Goal: Task Accomplishment & Management: Manage account settings

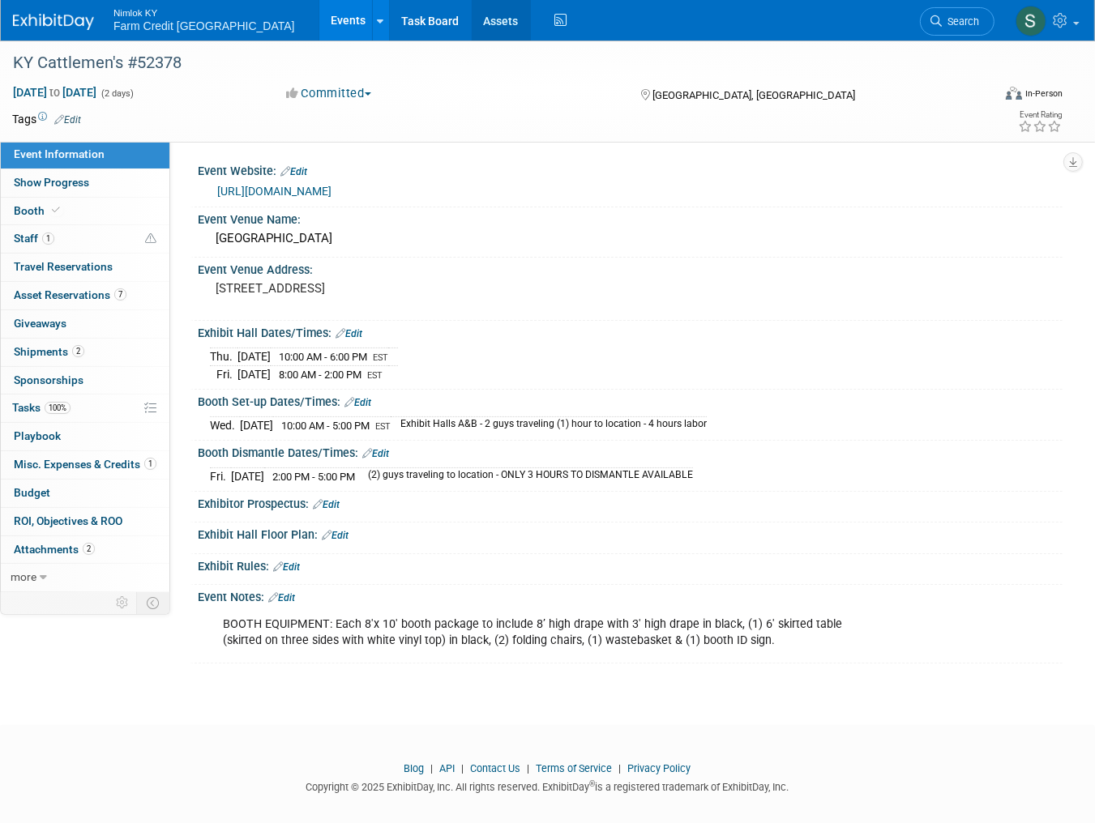
click at [472, 20] on link "Assets" at bounding box center [501, 20] width 59 height 41
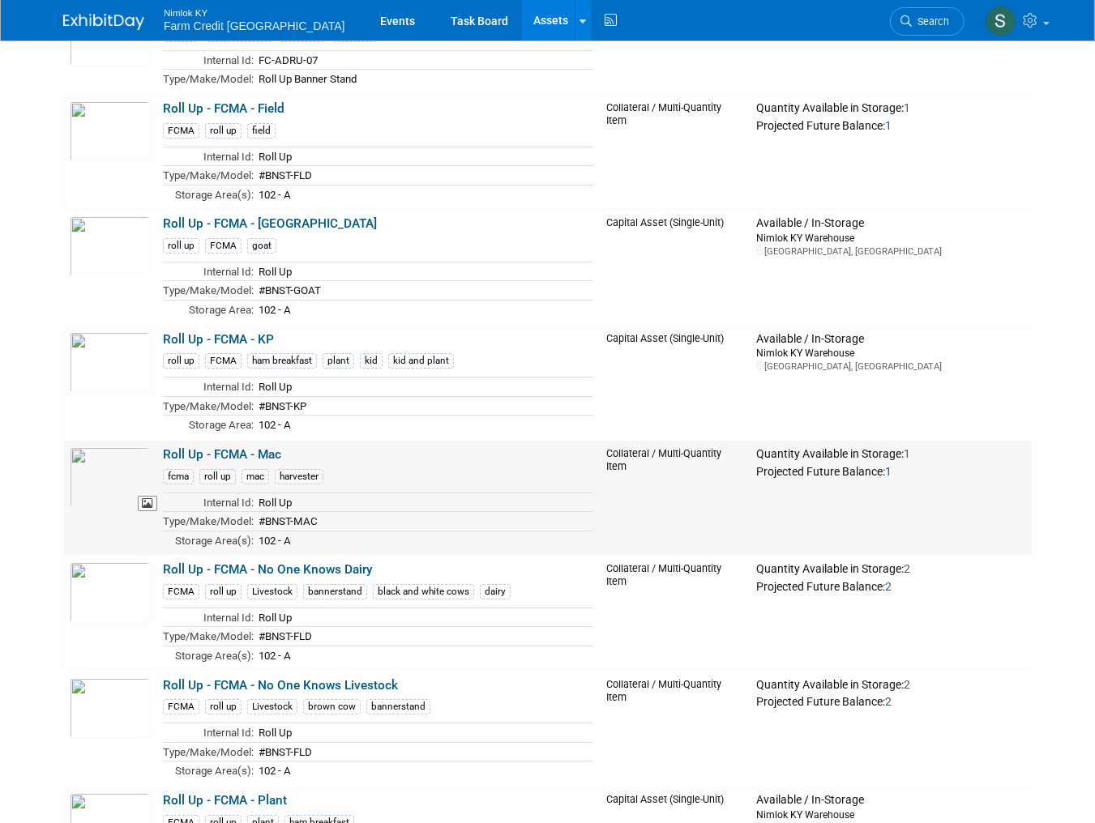
scroll to position [27232, 0]
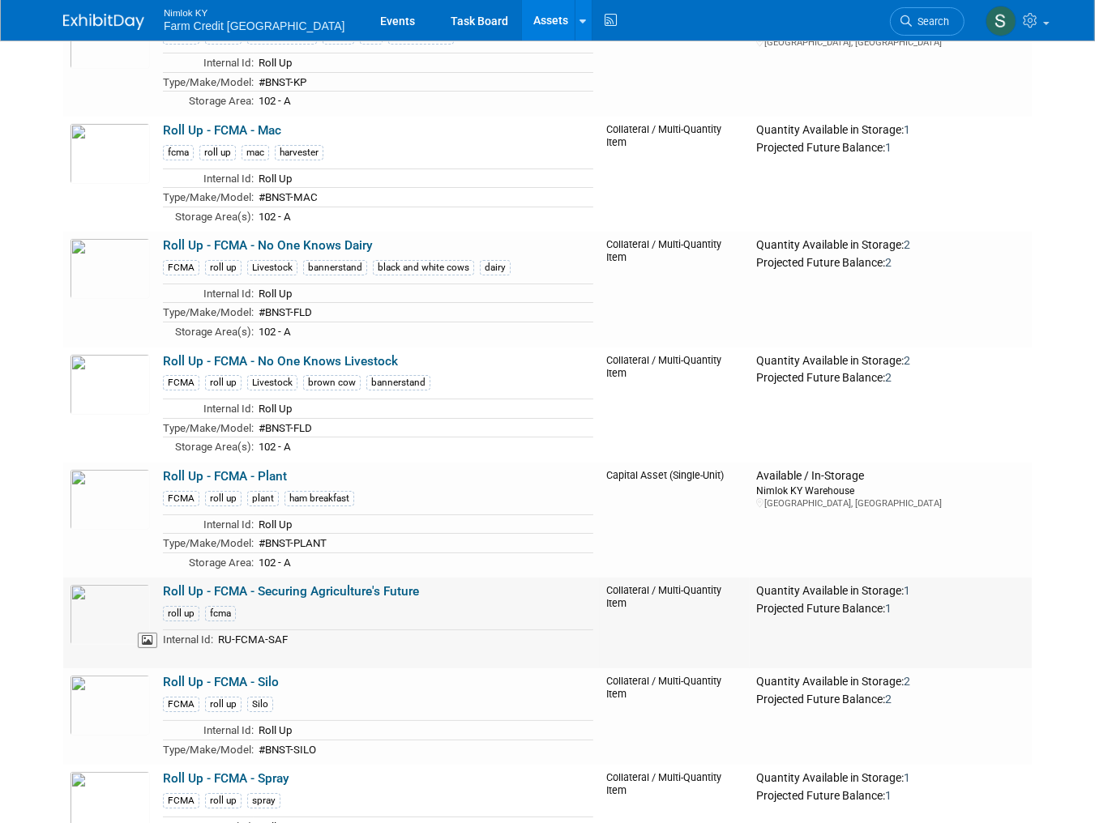
click at [109, 584] on img at bounding box center [110, 614] width 80 height 61
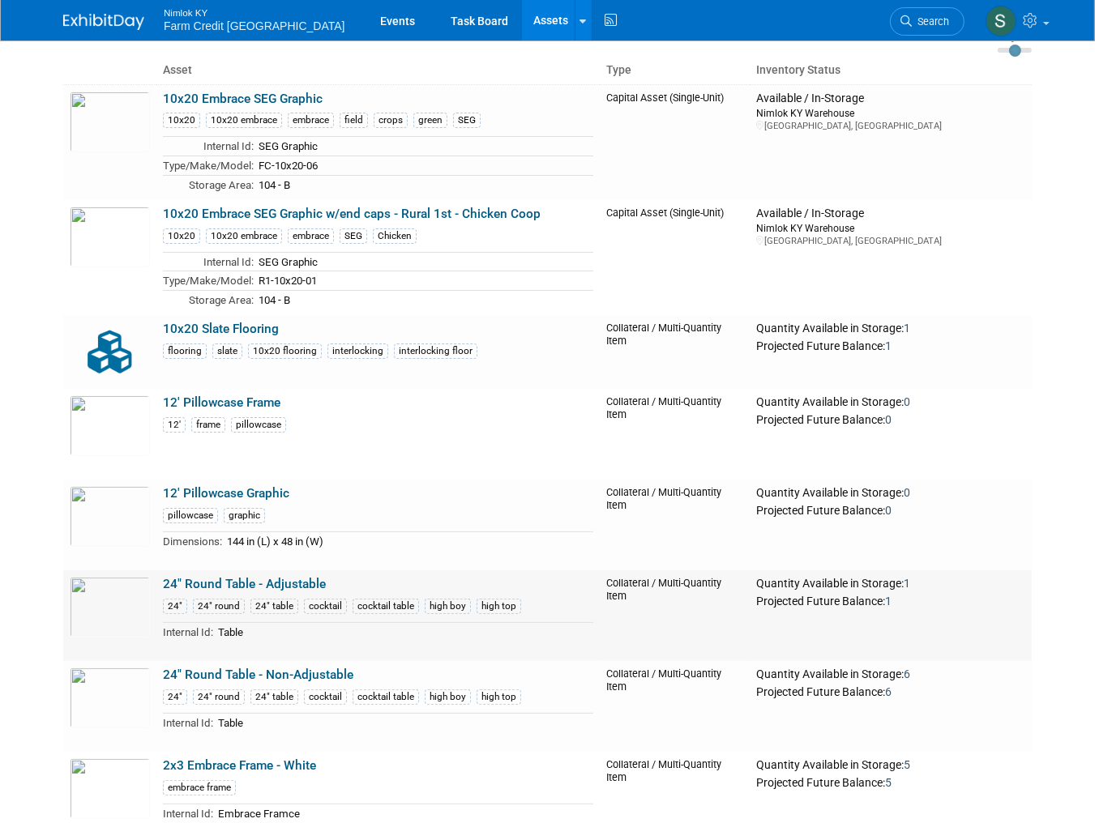
scroll to position [0, 0]
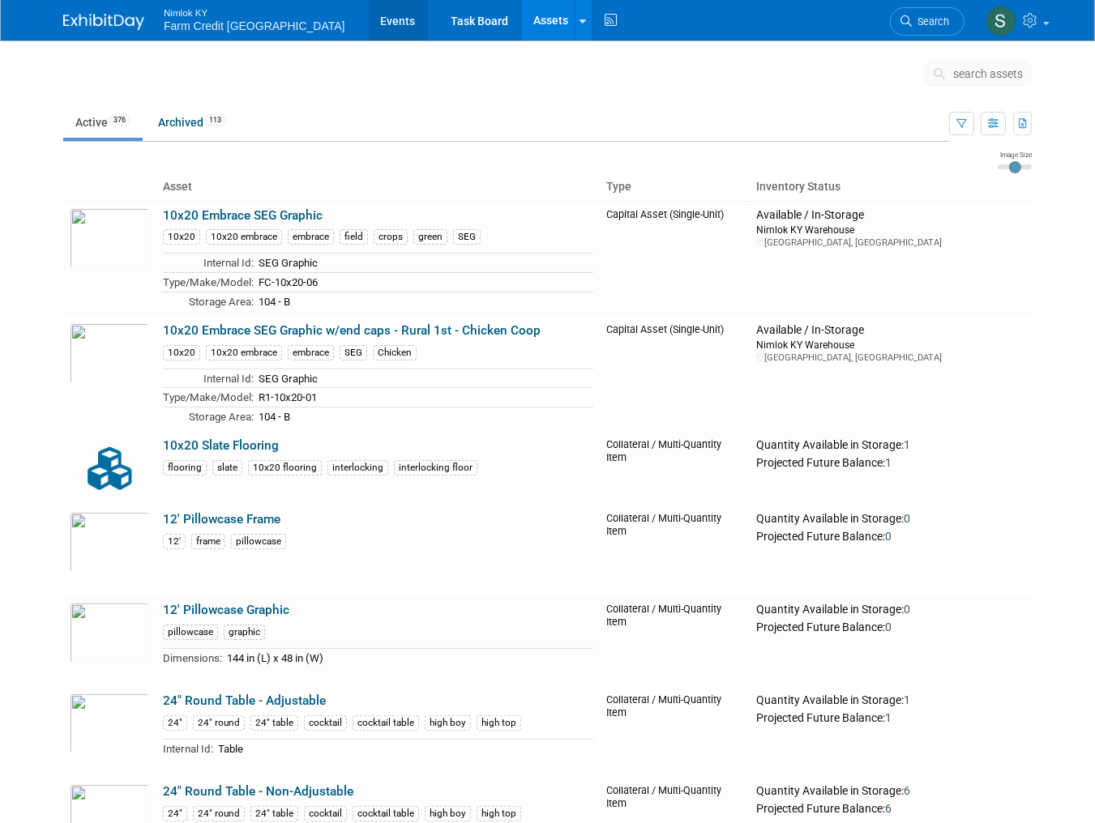
click at [369, 27] on link "Events" at bounding box center [398, 20] width 59 height 41
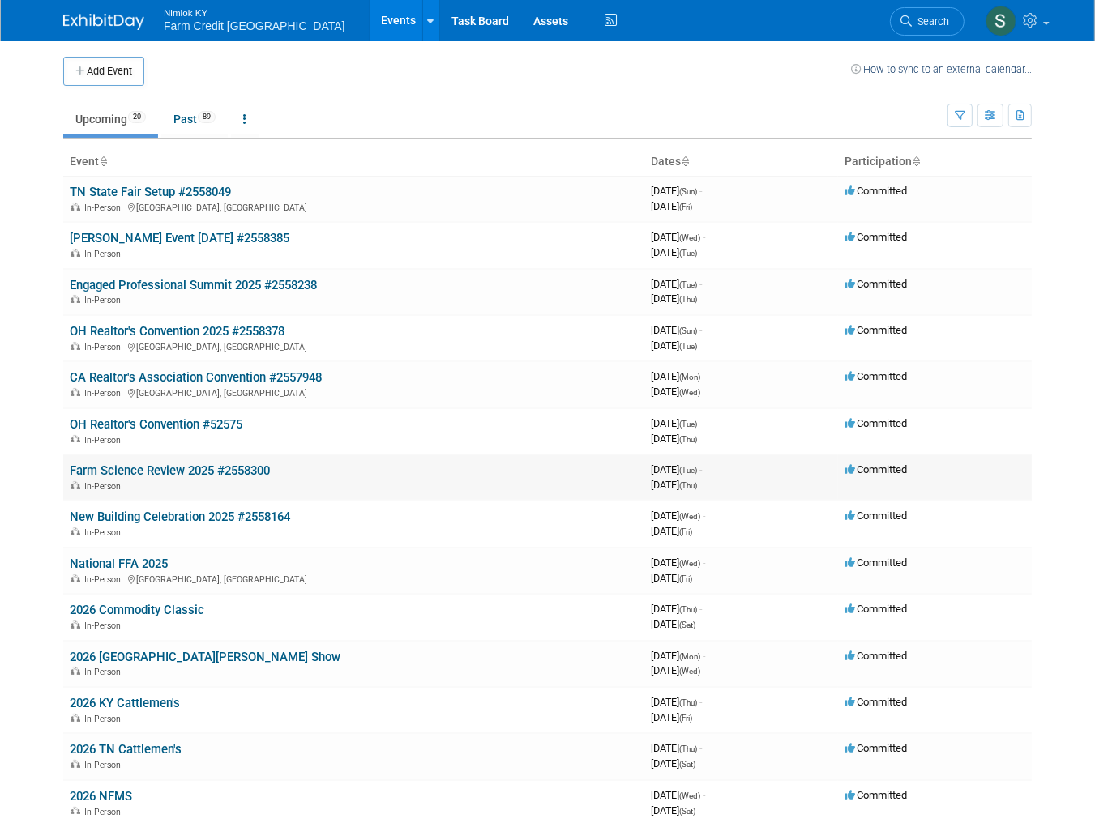
click at [149, 470] on link "Farm Science Review 2025 #2558300" at bounding box center [170, 471] width 200 height 15
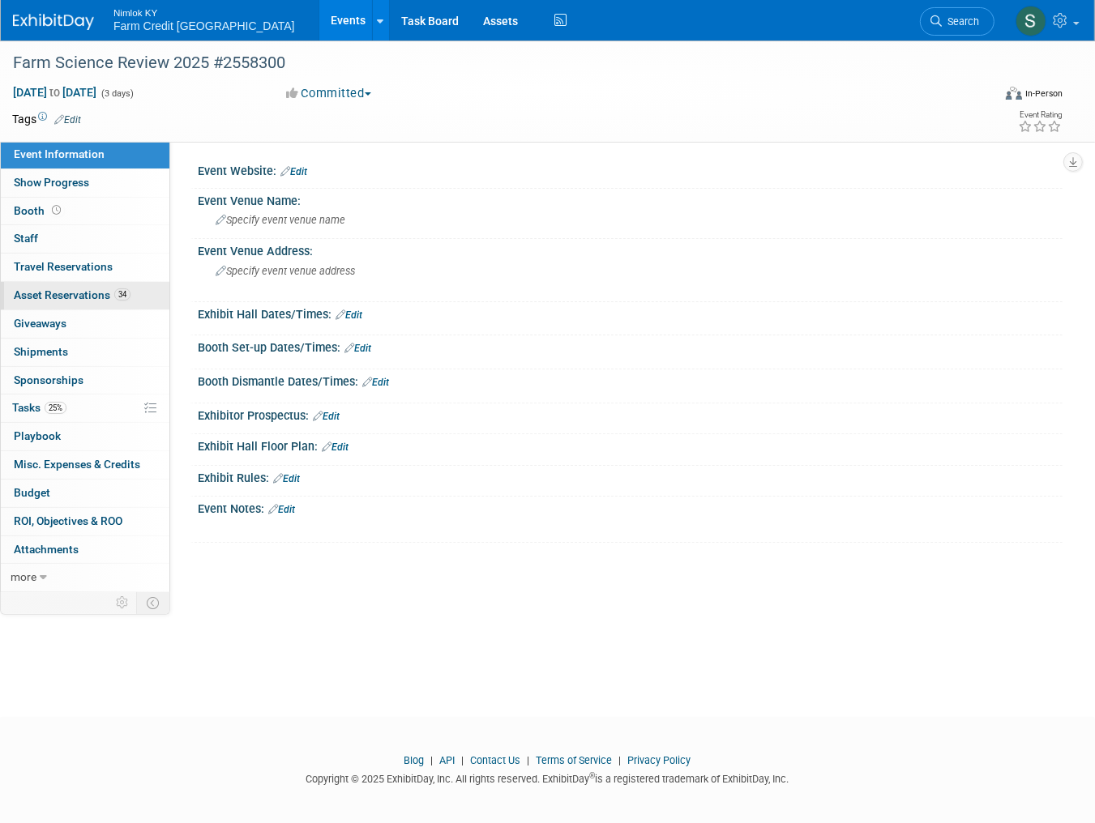
click at [78, 300] on span "Asset Reservations 34" at bounding box center [72, 295] width 117 height 13
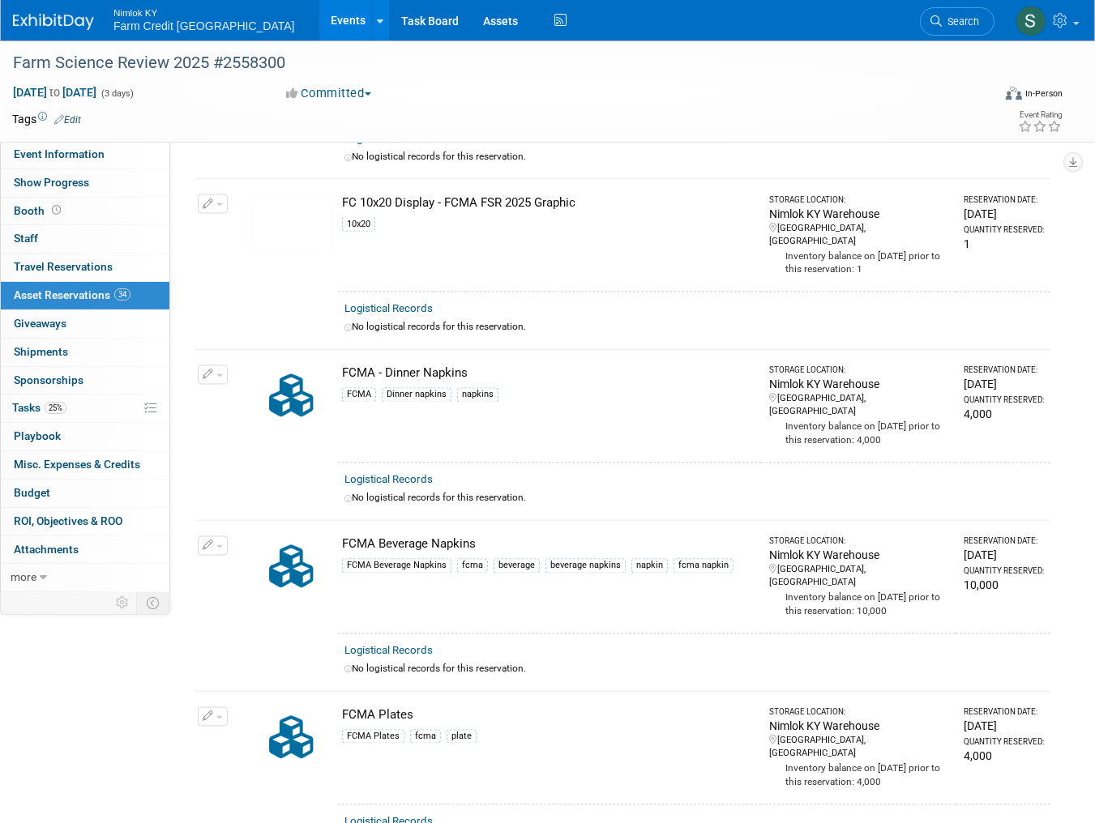
scroll to position [2856, 0]
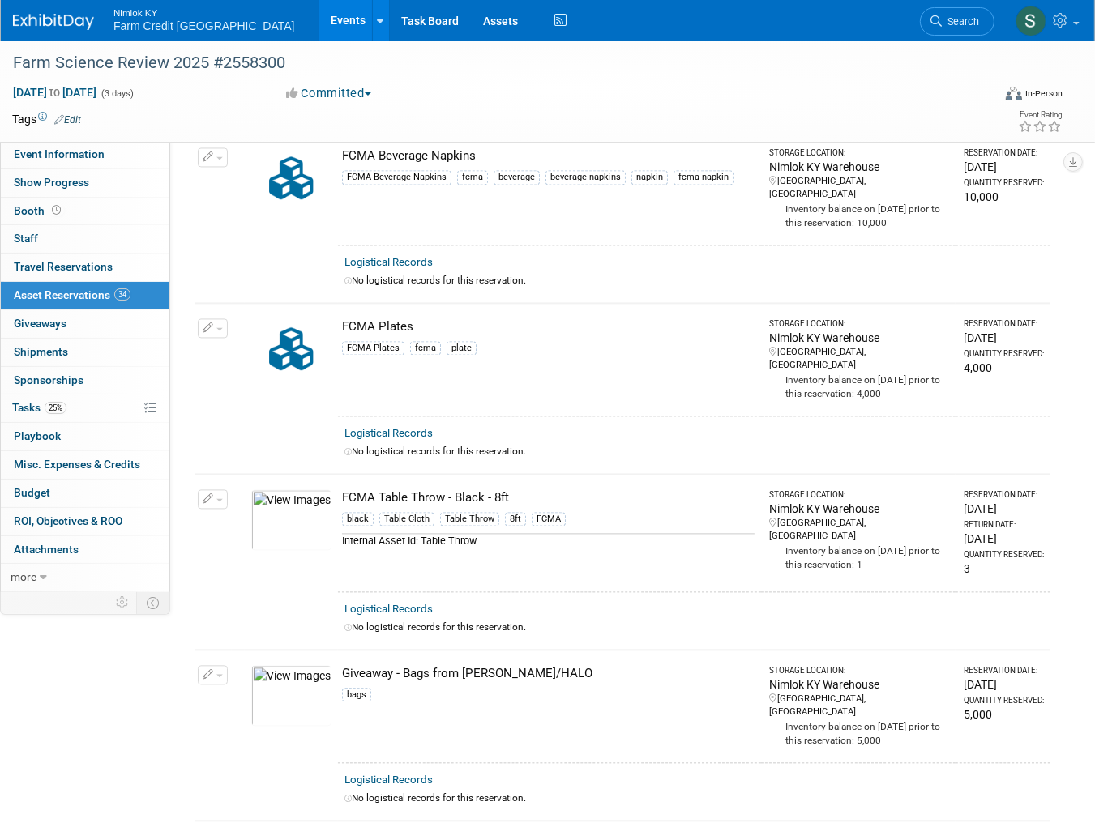
click at [210, 494] on icon "button" at bounding box center [208, 499] width 11 height 11
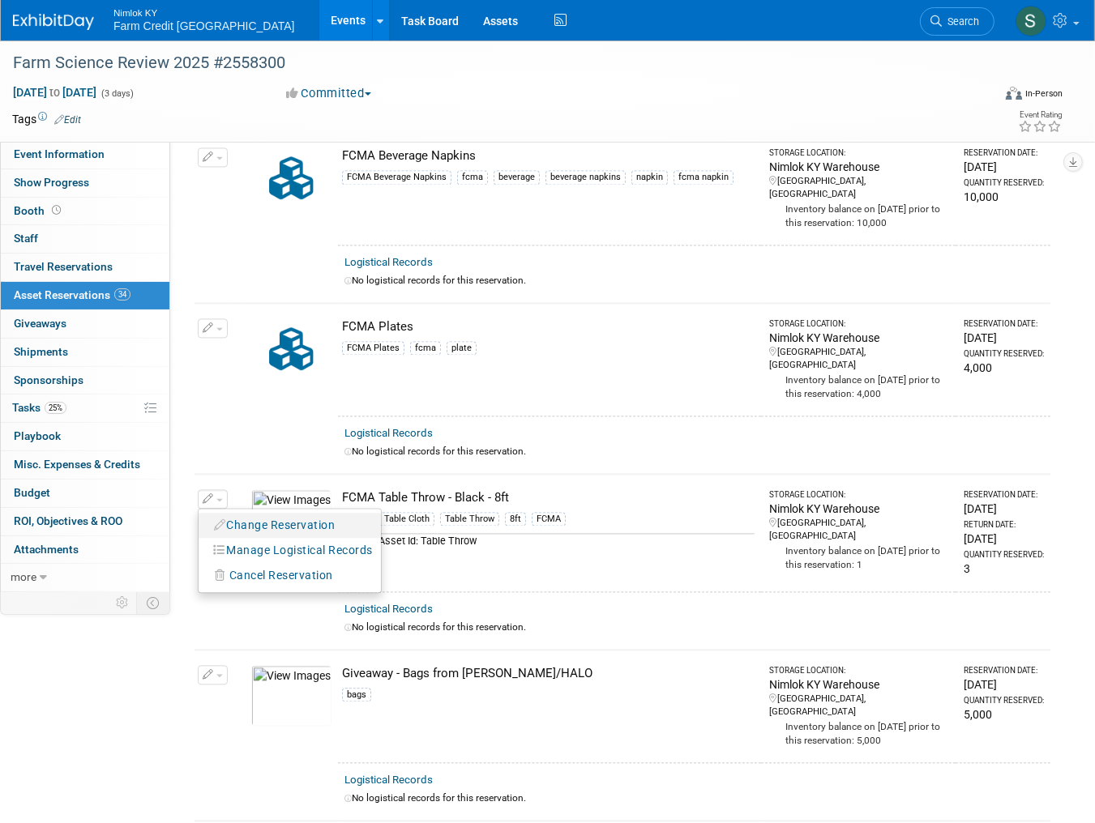
click at [227, 515] on button "Change Reservation" at bounding box center [275, 526] width 137 height 22
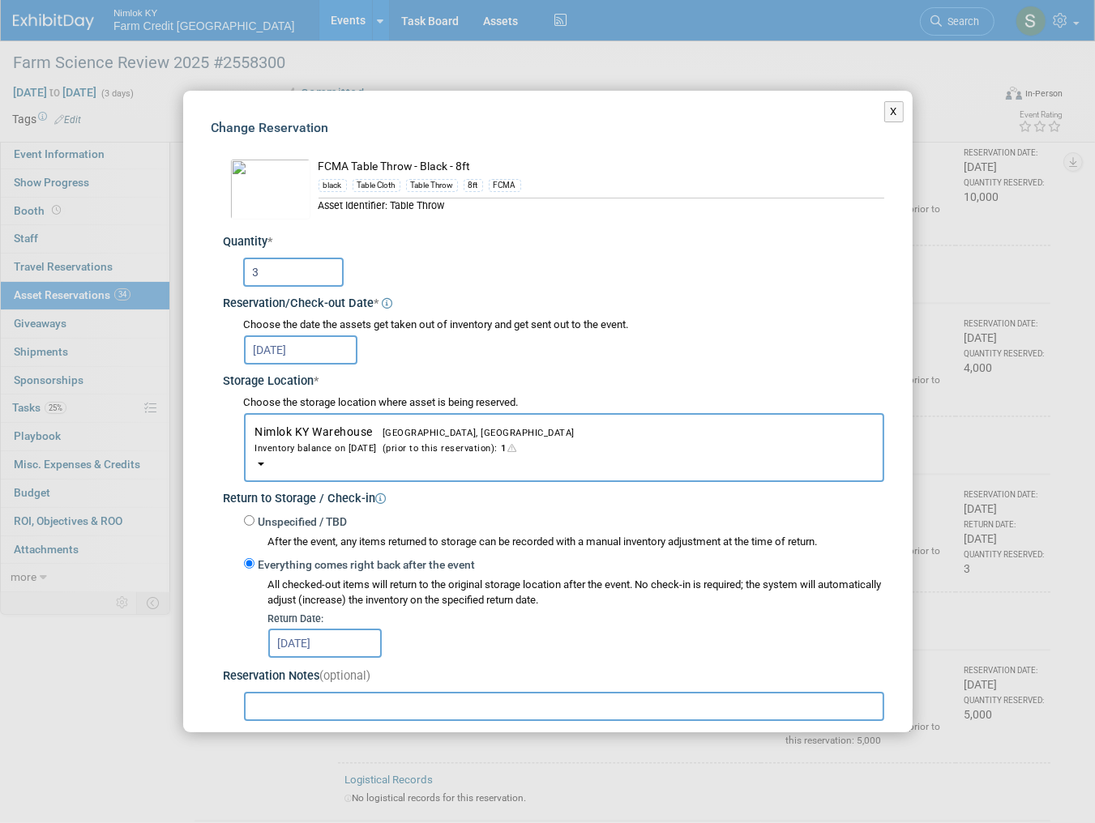
click at [327, 280] on input "3" at bounding box center [293, 272] width 100 height 29
type input "4"
click at [513, 313] on div "Choose the date the assets get taken out of inventory and get sent out to the e…" at bounding box center [557, 341] width 654 height 56
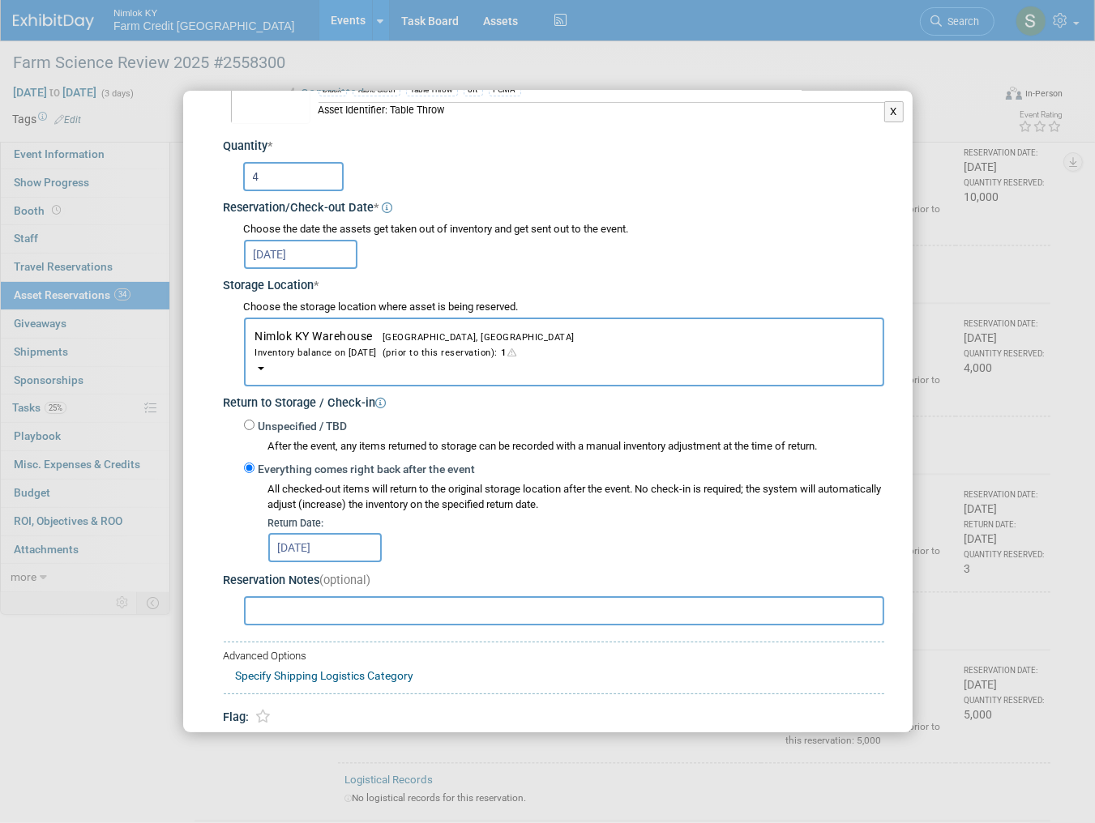
scroll to position [159, 0]
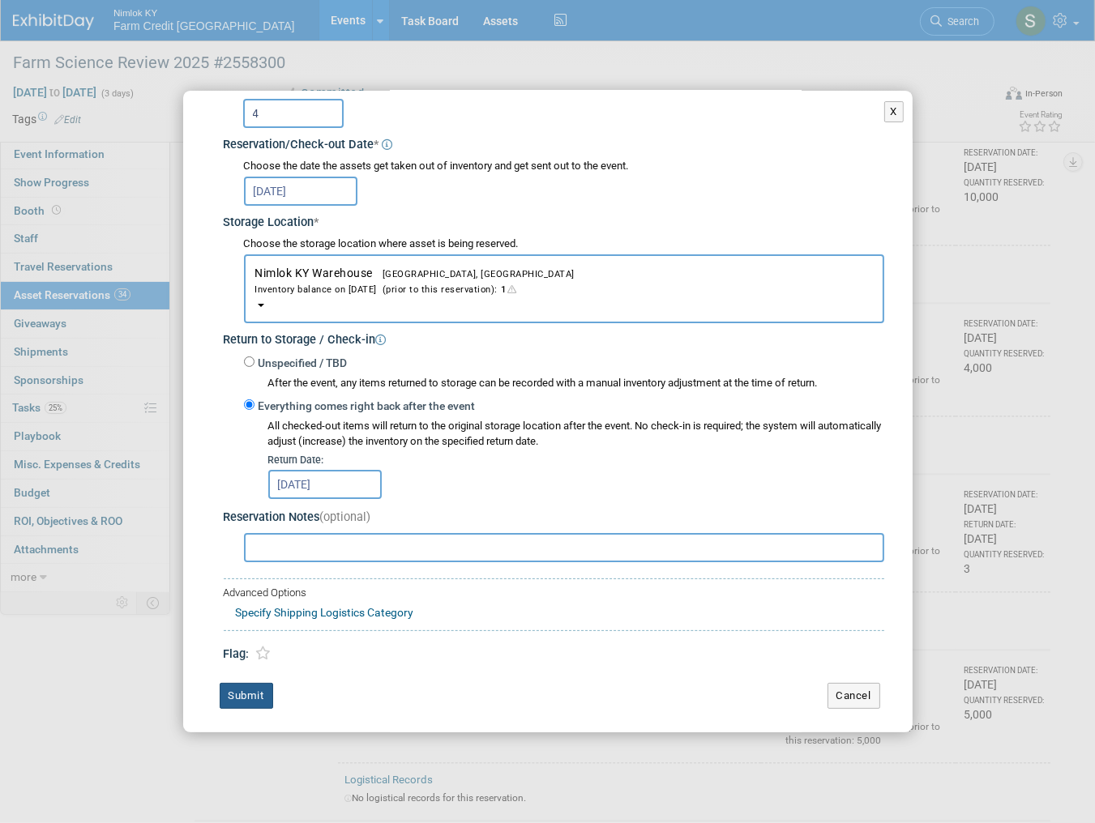
click at [263, 691] on button "Submit" at bounding box center [246, 696] width 53 height 26
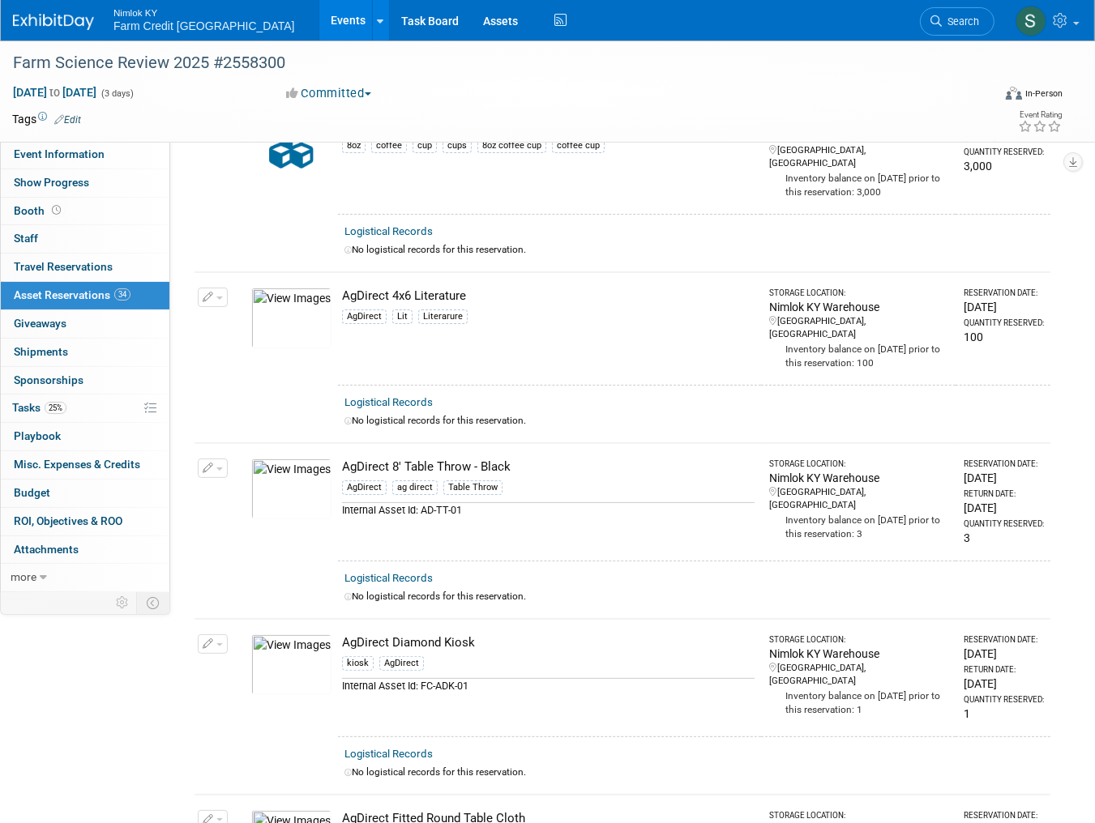
scroll to position [0, 0]
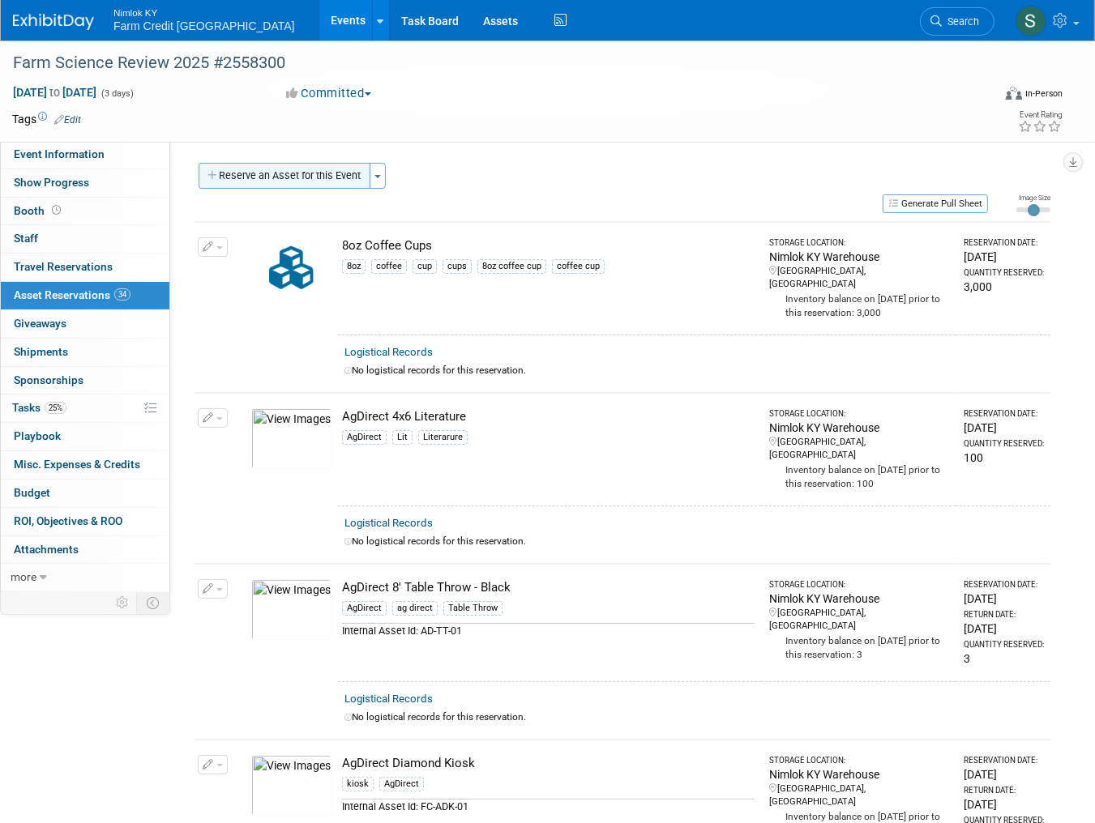
click at [263, 177] on button "Reserve an Asset for this Event" at bounding box center [285, 176] width 172 height 26
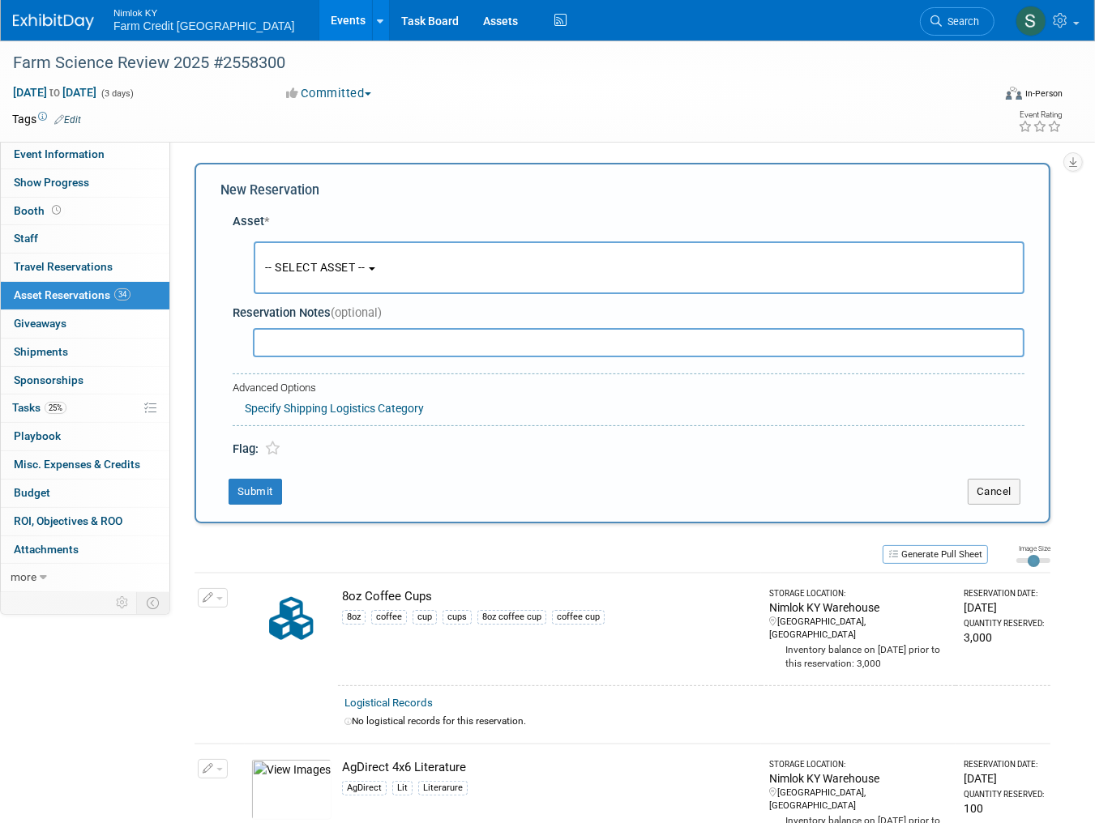
scroll to position [15, 0]
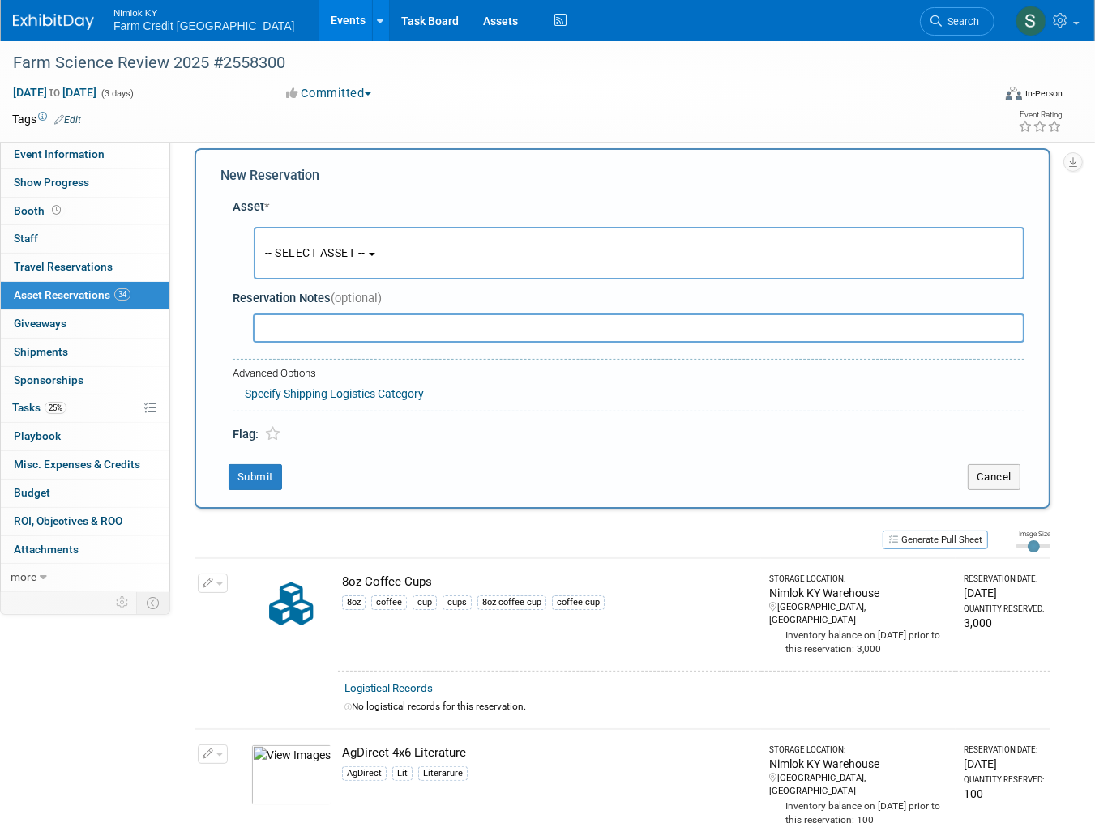
click at [307, 269] on button "-- SELECT ASSET --" at bounding box center [639, 253] width 771 height 53
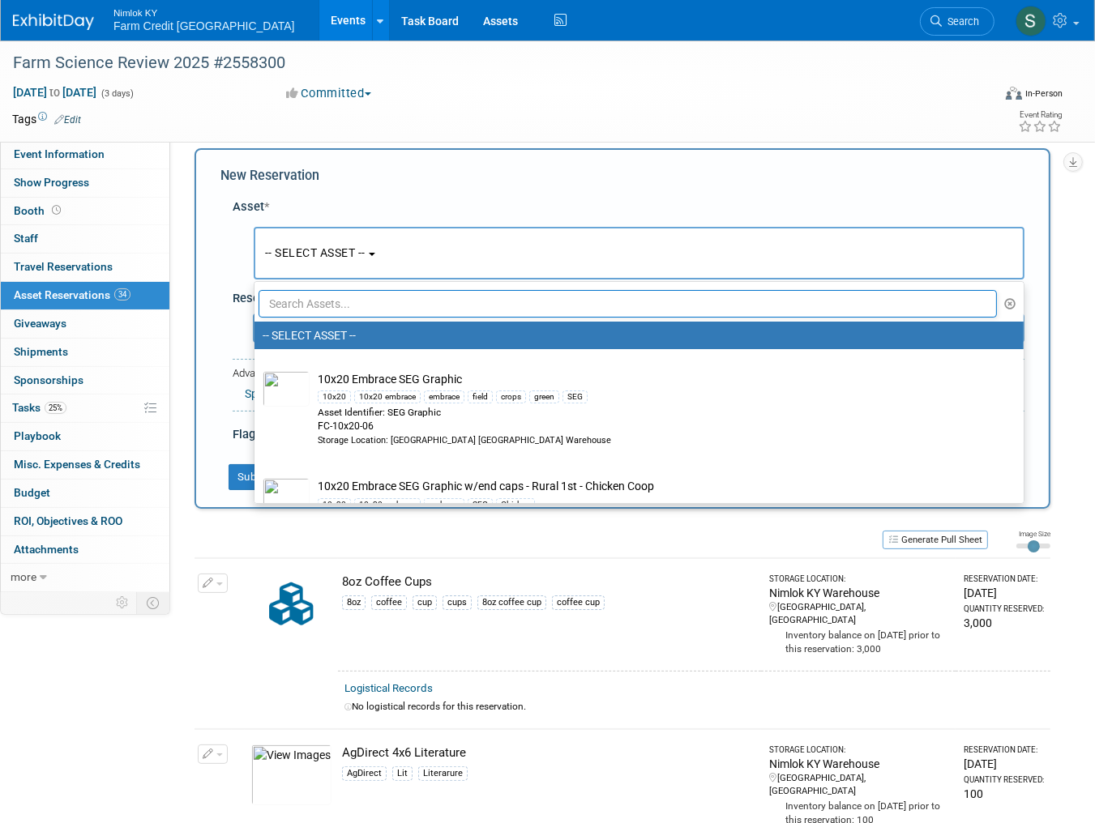
click at [310, 302] on input "text" at bounding box center [628, 304] width 738 height 28
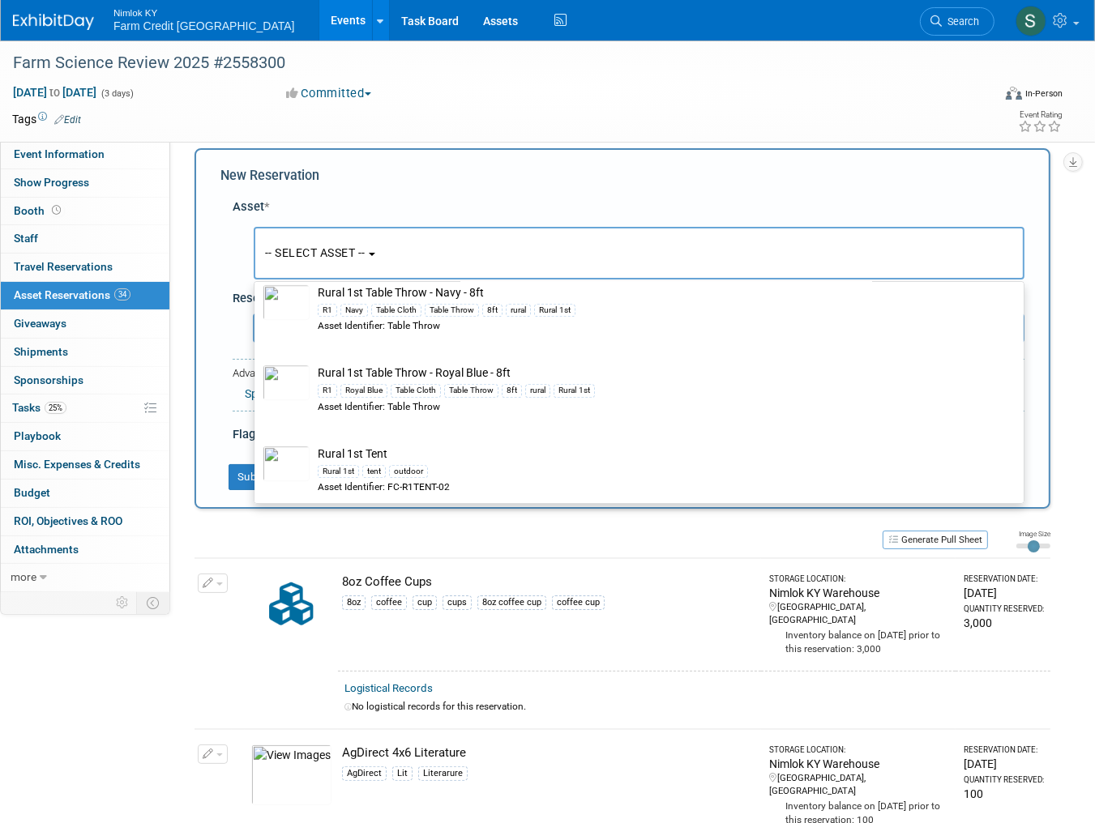
scroll to position [4279, 0]
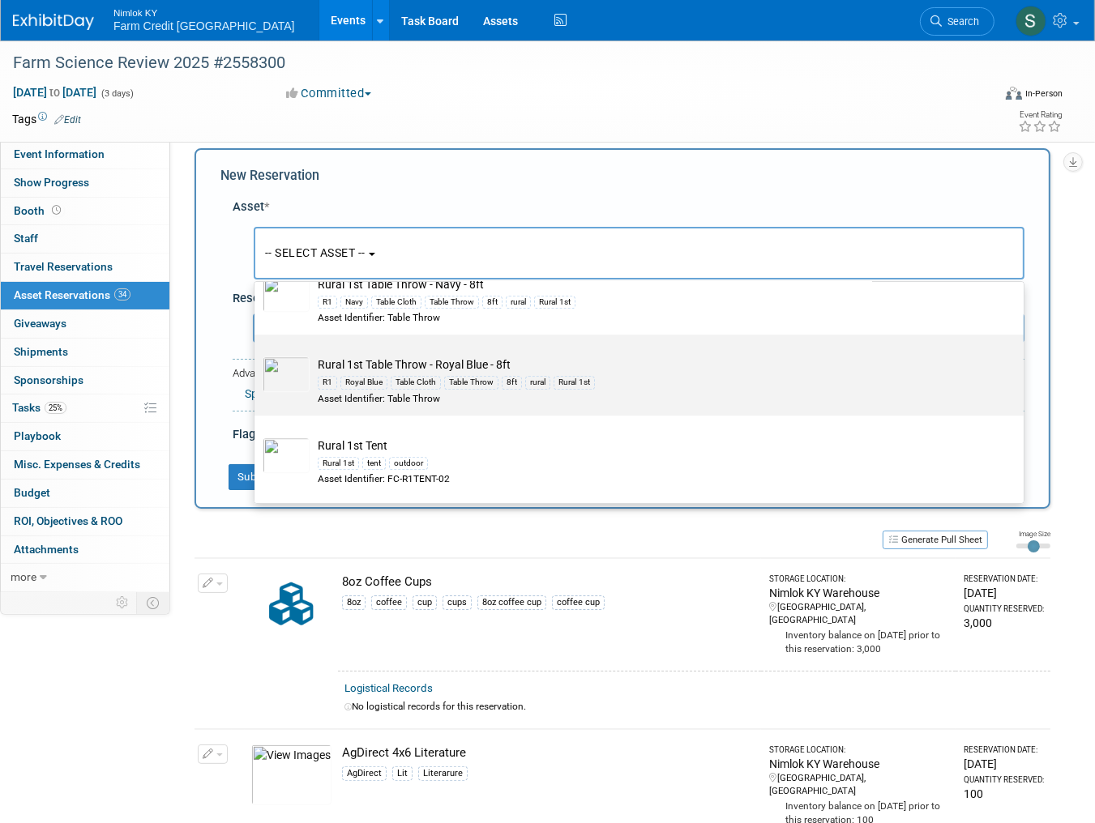
type input "Rural 1st"
click at [349, 376] on div "Royal Blue" at bounding box center [363, 382] width 47 height 13
click at [257, 354] on input "Rural 1st Table Throw - Royal Blue - 8ft R1 Royal Blue Table Cloth Table Throw …" at bounding box center [251, 349] width 11 height 11
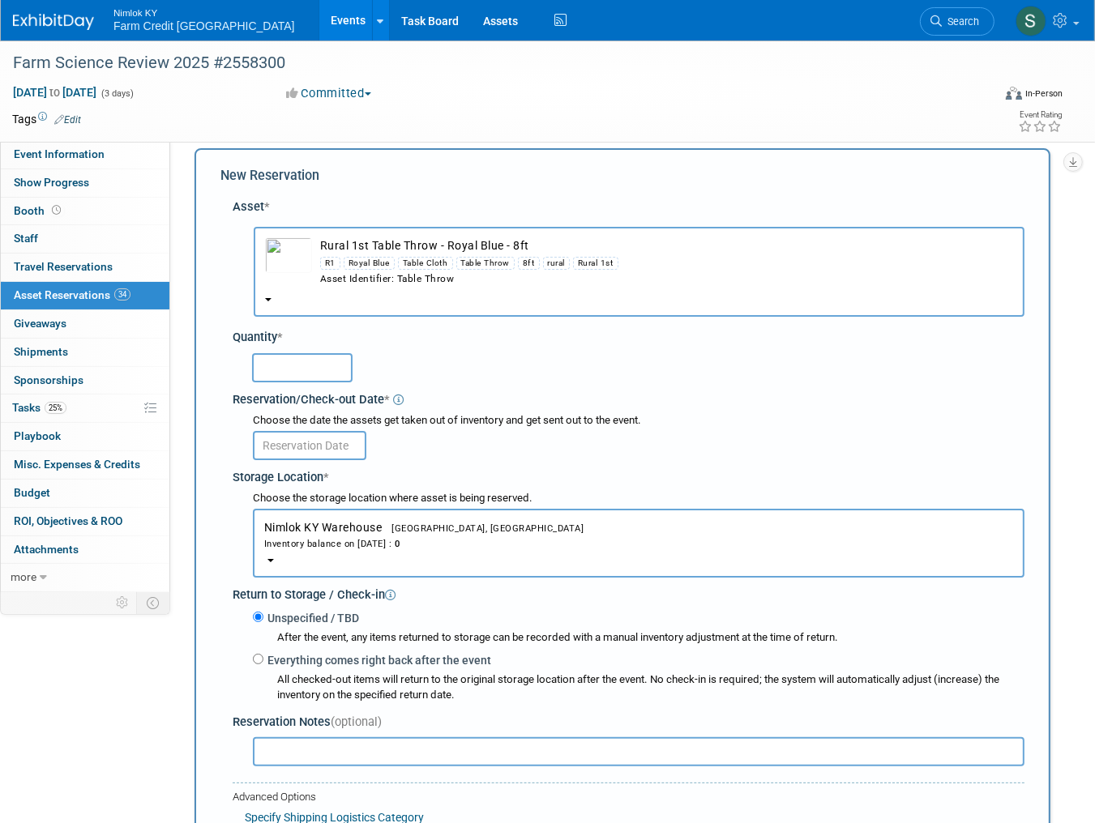
click at [344, 262] on div "Royal Blue" at bounding box center [369, 263] width 51 height 13
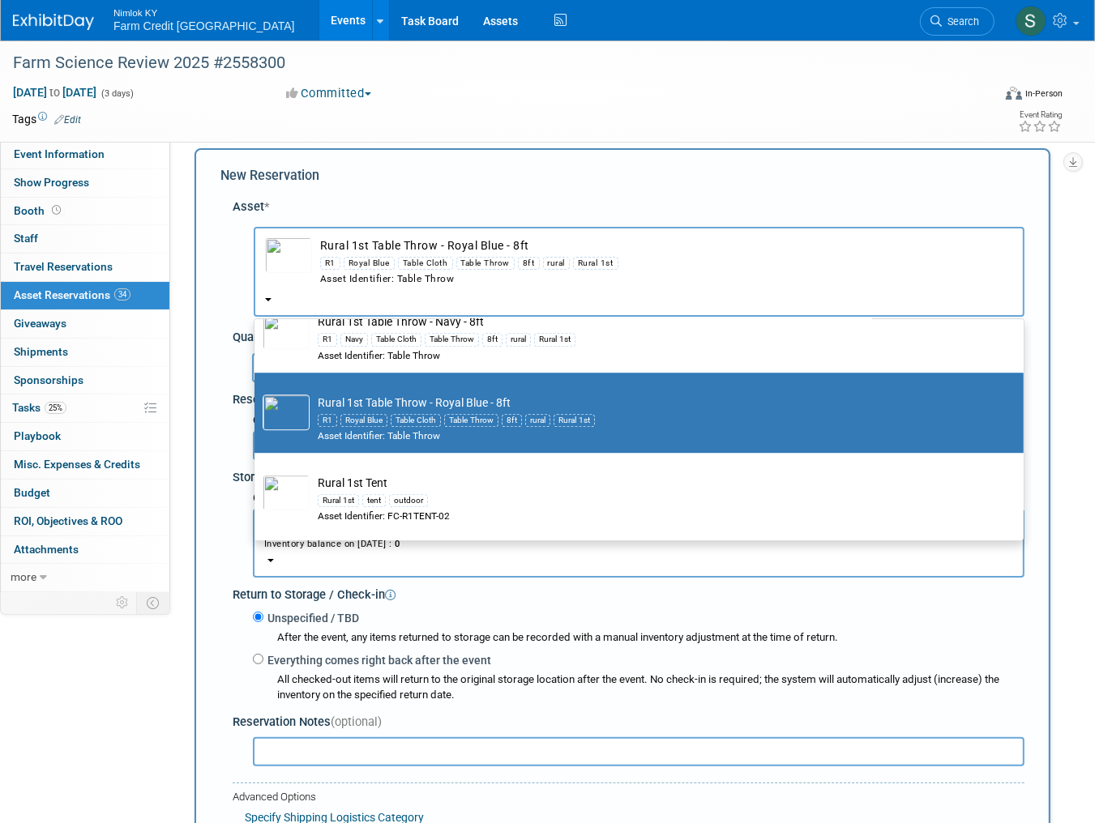
scroll to position [4214, 0]
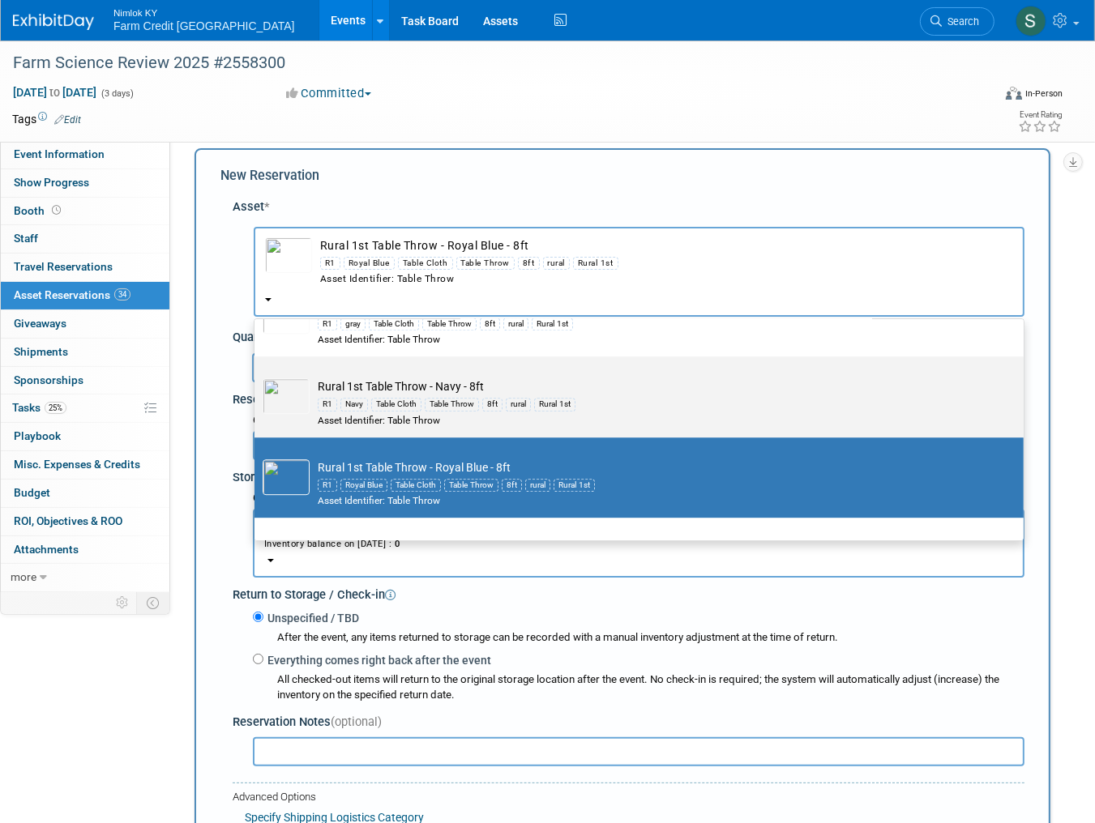
click at [338, 395] on div "R1 Navy Table Cloth Table Throw 8ft rural Rural 1st" at bounding box center [655, 404] width 674 height 19
click at [257, 376] on input "Rural 1st Table Throw - Navy - 8ft R1 Navy Table Cloth Table Throw 8ft rural Ru…" at bounding box center [251, 371] width 11 height 11
select select "10715784"
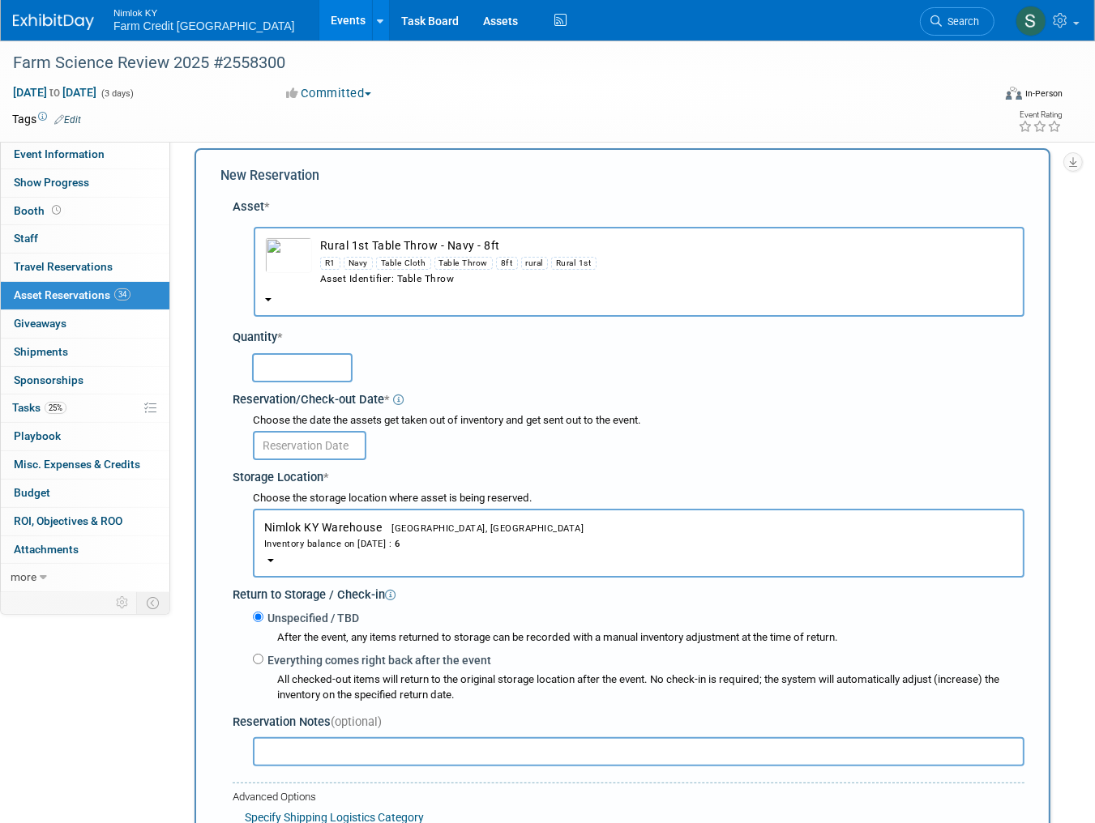
click at [305, 364] on input "text" at bounding box center [302, 367] width 100 height 29
type input "2"
click at [502, 376] on div "2" at bounding box center [638, 367] width 772 height 32
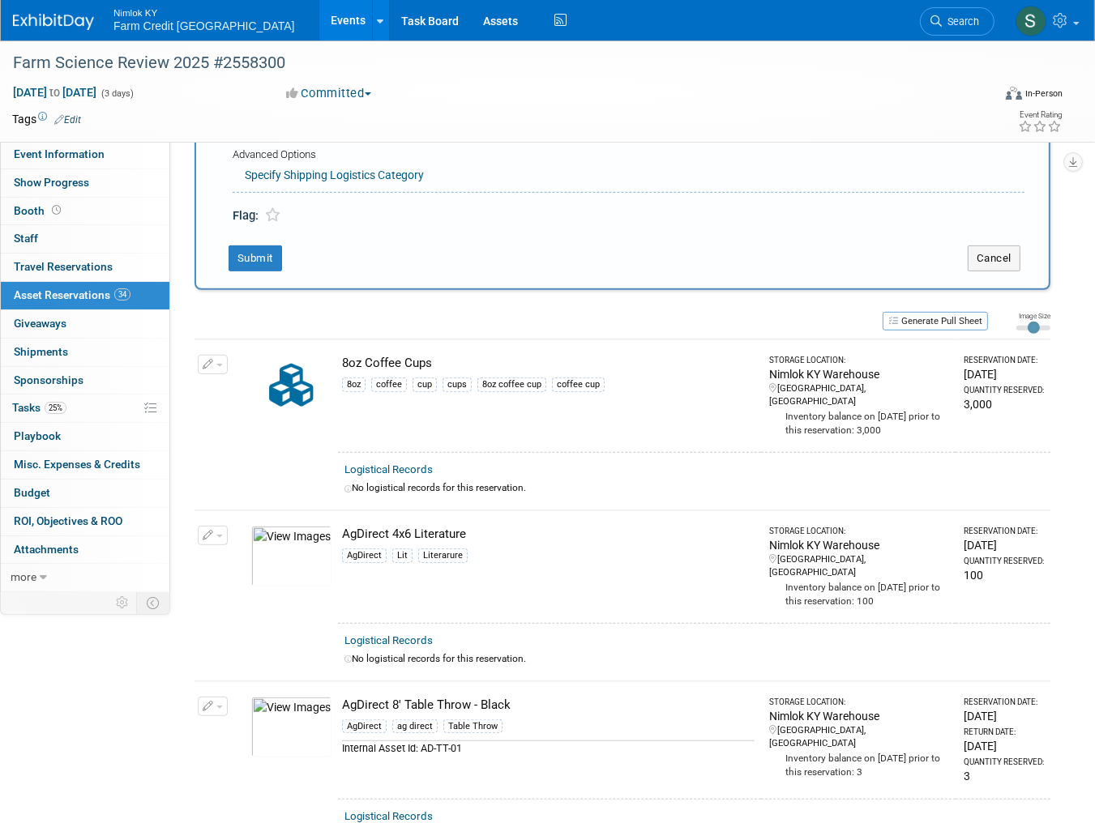
scroll to position [663, 0]
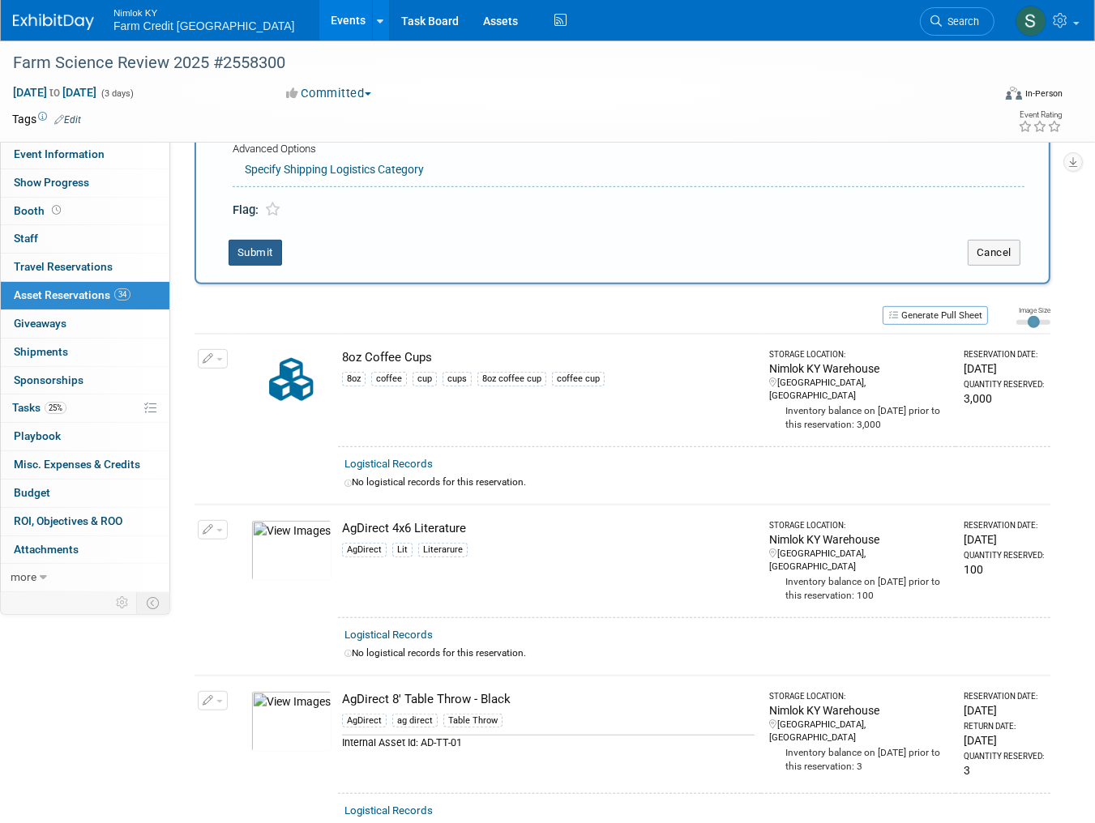
click at [266, 244] on button "Submit" at bounding box center [255, 253] width 53 height 26
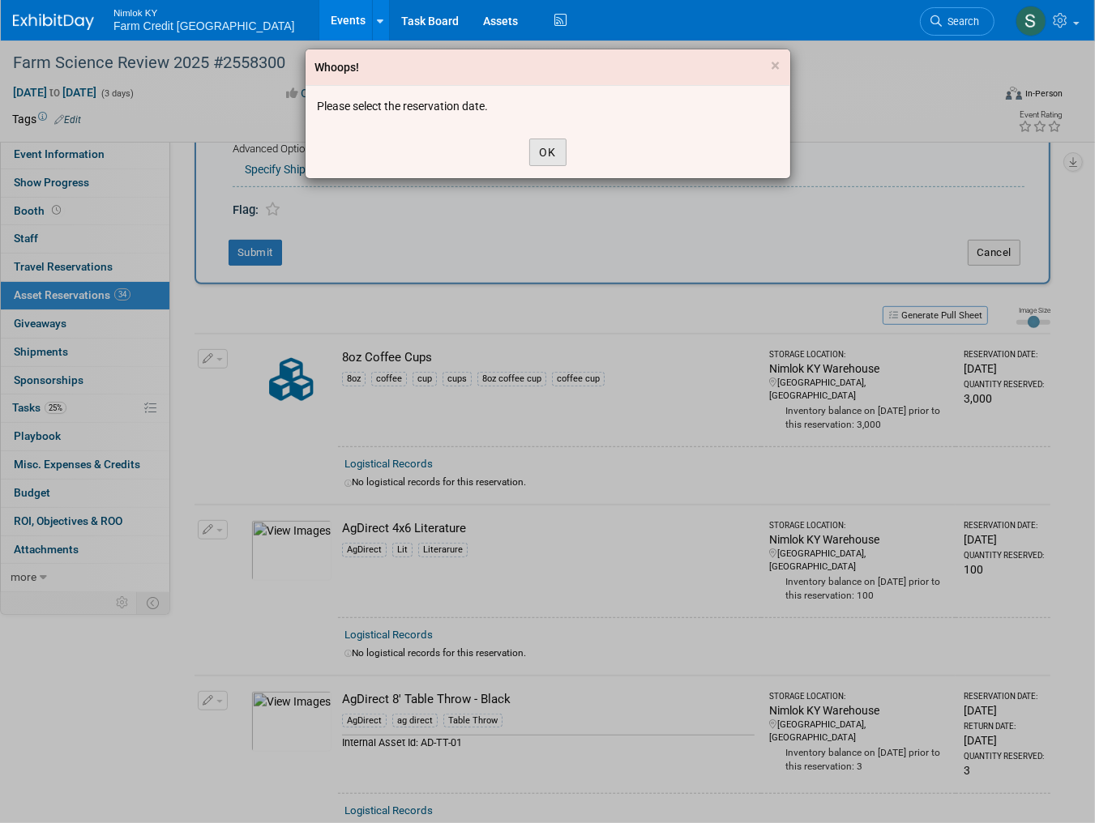
click at [548, 141] on button "OK" at bounding box center [547, 153] width 37 height 28
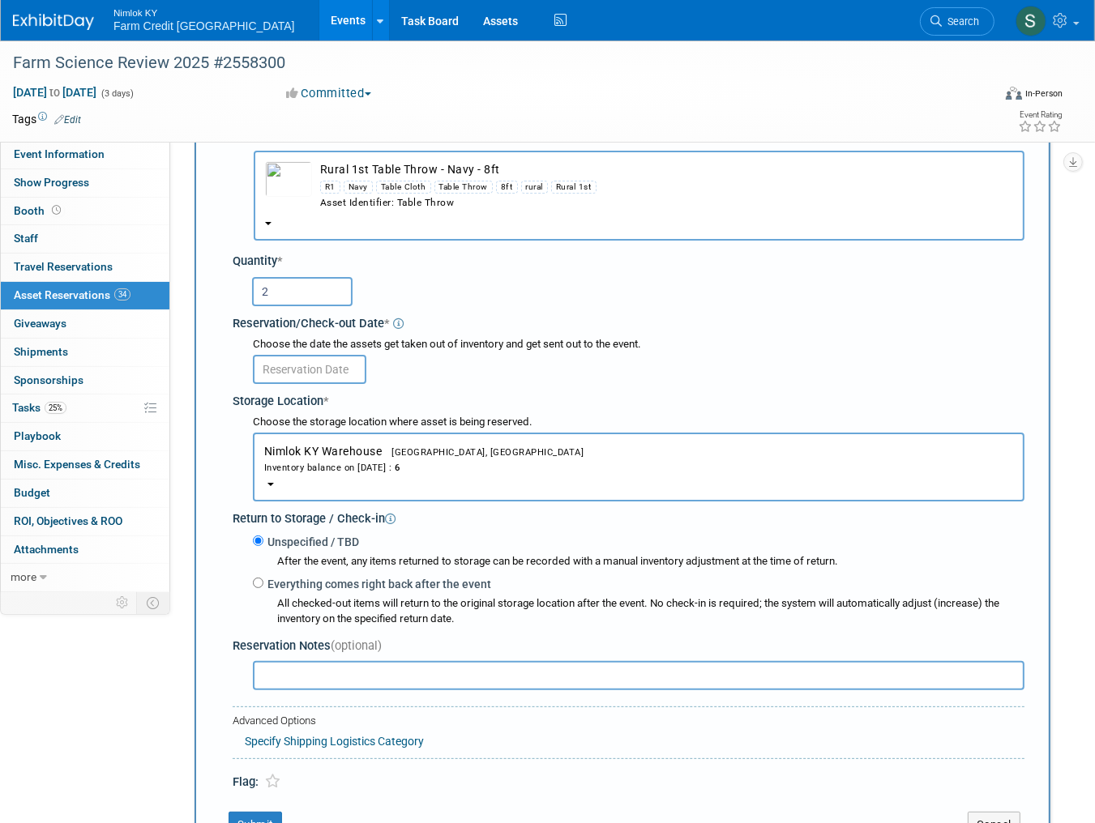
scroll to position [79, 0]
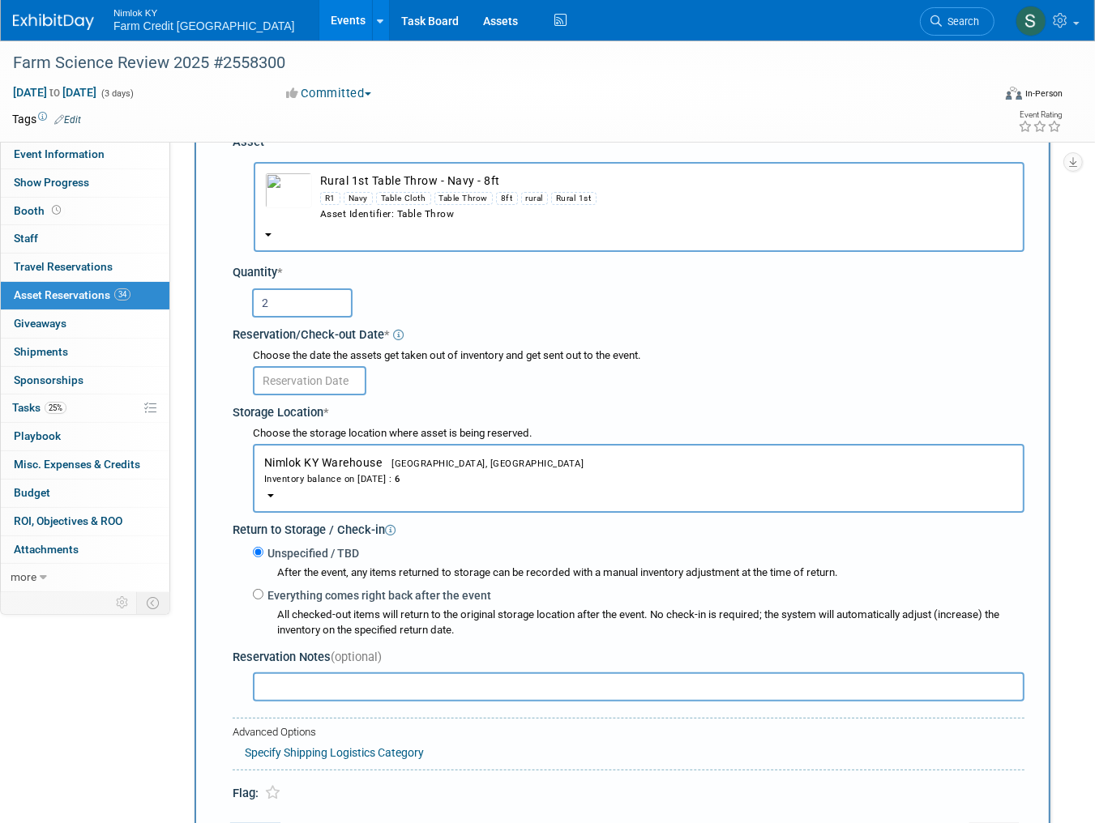
click at [298, 386] on input "text" at bounding box center [309, 380] width 113 height 29
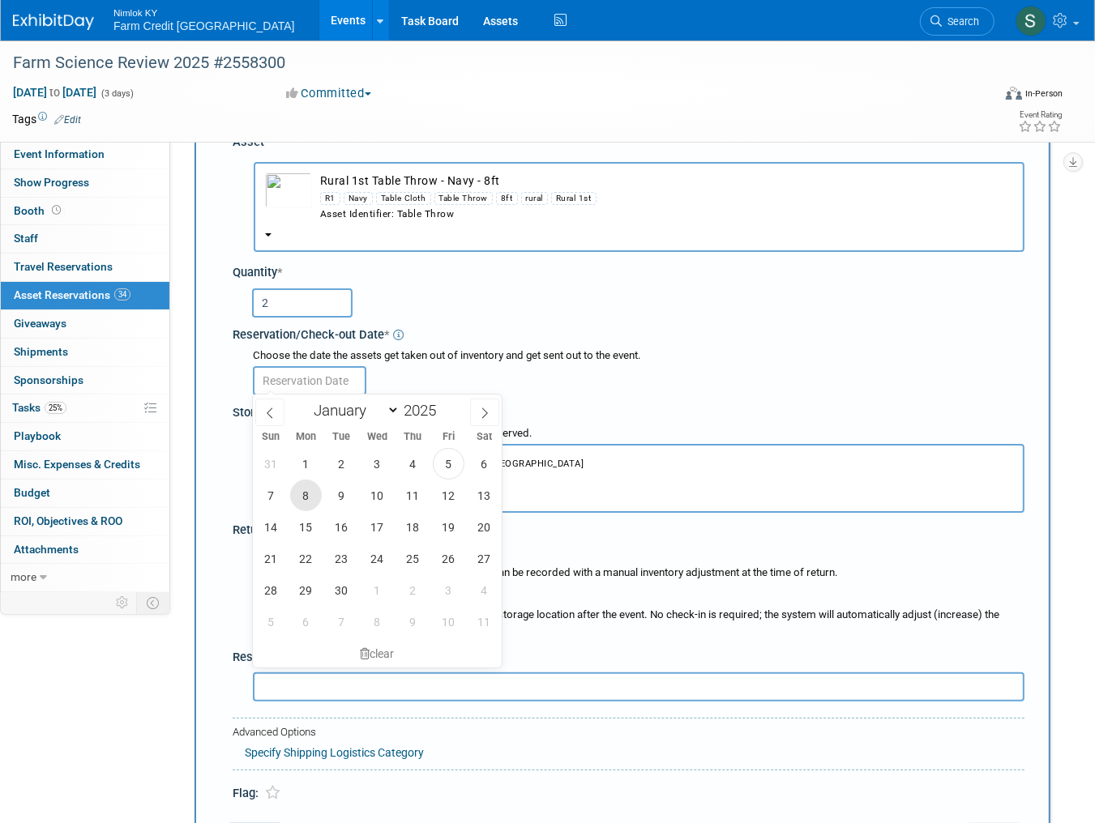
click at [305, 498] on span "8" at bounding box center [306, 496] width 32 height 32
type input "[DATE]"
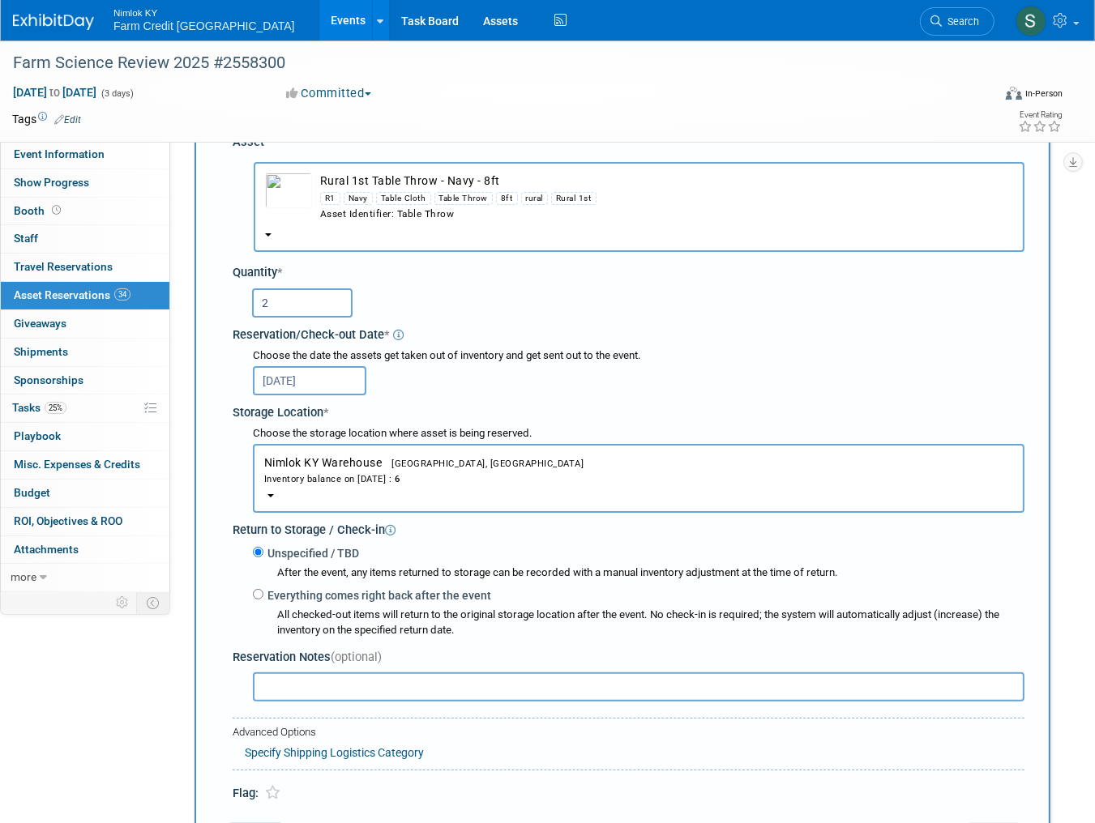
drag, startPoint x: 414, startPoint y: 355, endPoint x: 344, endPoint y: 470, distance: 135.0
click at [413, 357] on div "Choose the date the assets get taken out of inventory and get sent out to the e…" at bounding box center [639, 356] width 772 height 15
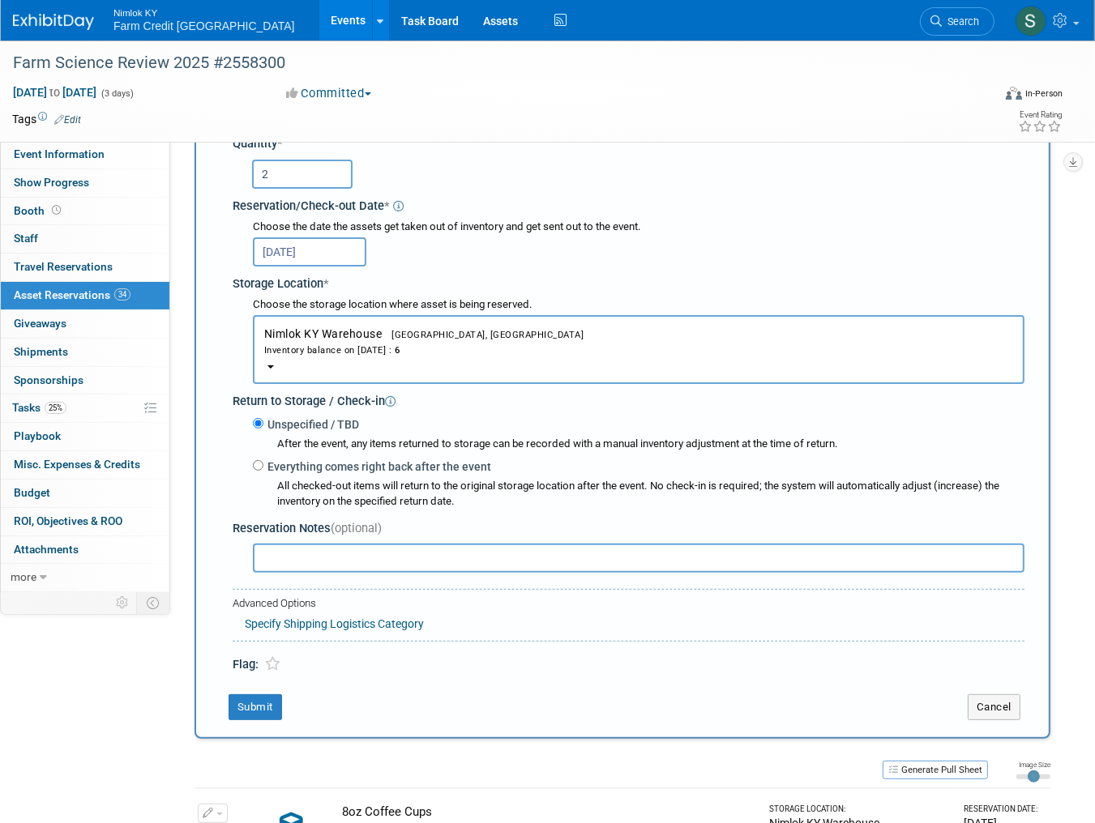
scroll to position [209, 0]
drag, startPoint x: 246, startPoint y: 699, endPoint x: 270, endPoint y: 687, distance: 26.5
click at [246, 699] on button "Submit" at bounding box center [255, 707] width 53 height 26
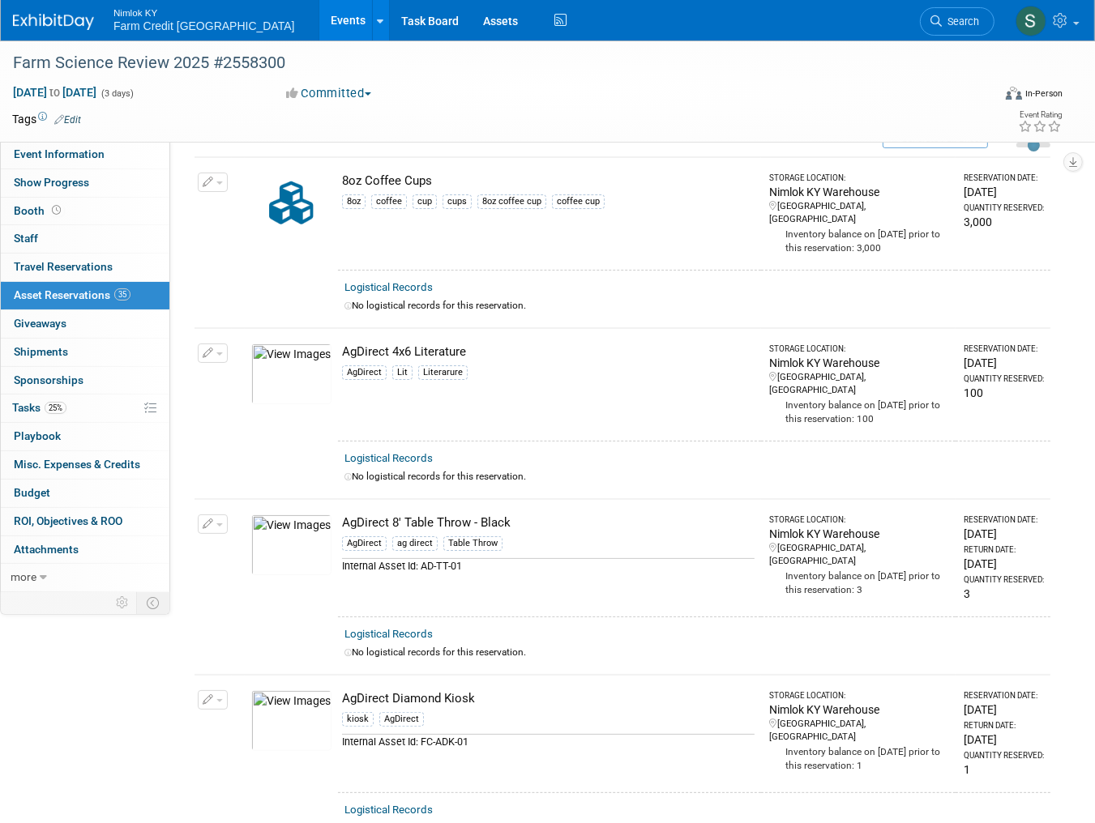
scroll to position [65, 0]
